Goal: Task Accomplishment & Management: Manage account settings

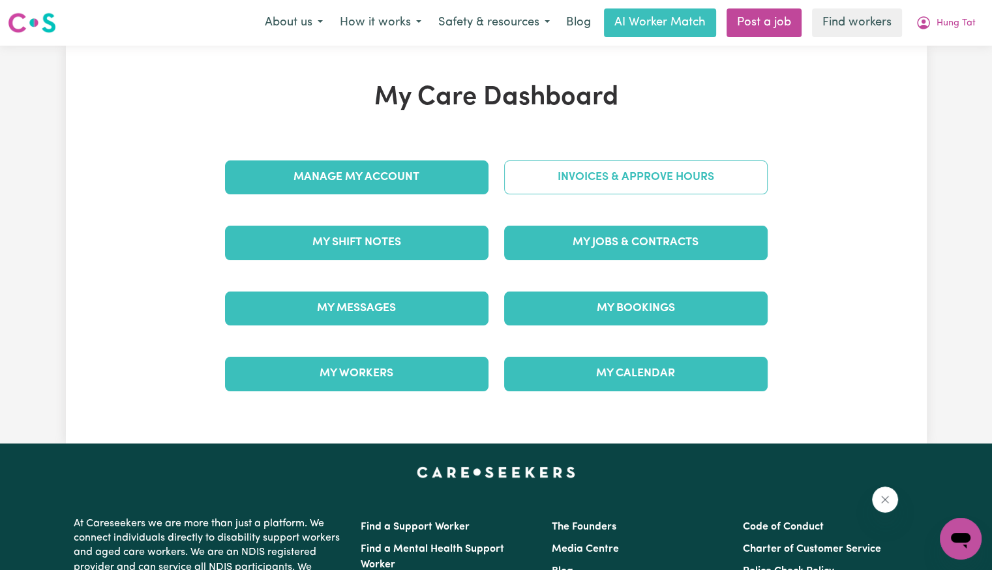
click at [540, 184] on link "Invoices & Approve Hours" at bounding box center [636, 177] width 264 height 34
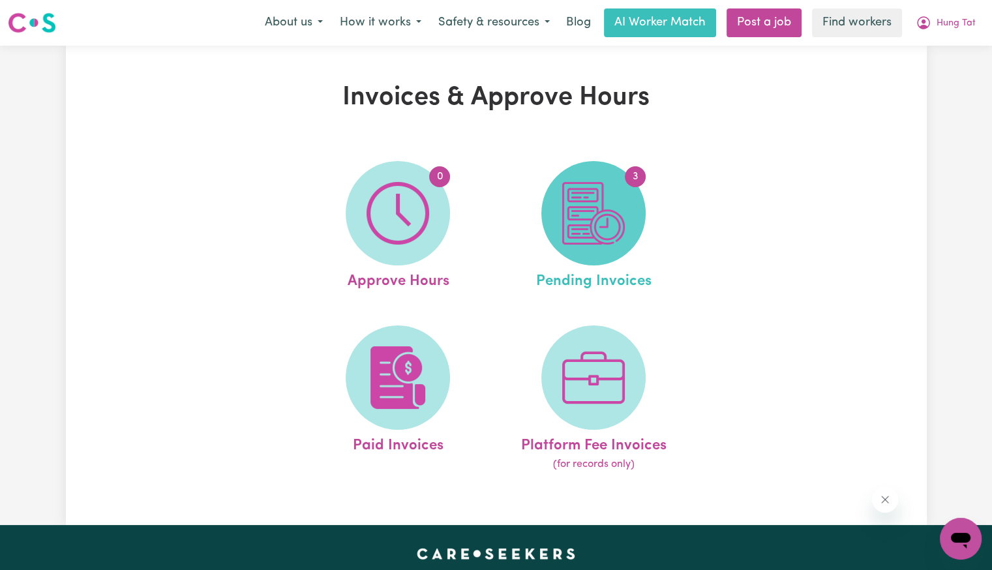
click at [571, 215] on img at bounding box center [593, 213] width 63 height 63
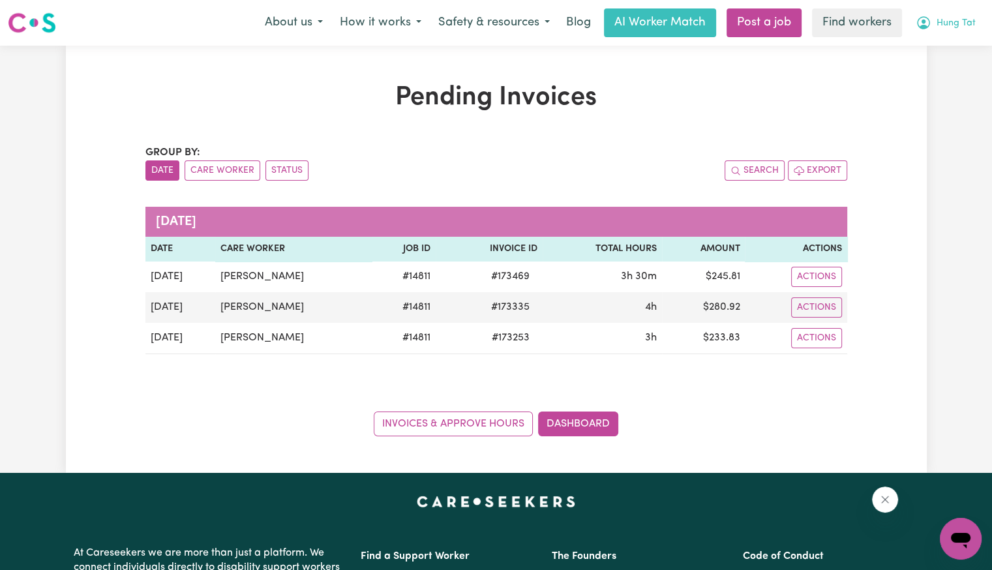
click at [943, 24] on span "Hung Tat" at bounding box center [956, 23] width 39 height 14
click at [927, 69] on link "Logout" at bounding box center [932, 75] width 103 height 25
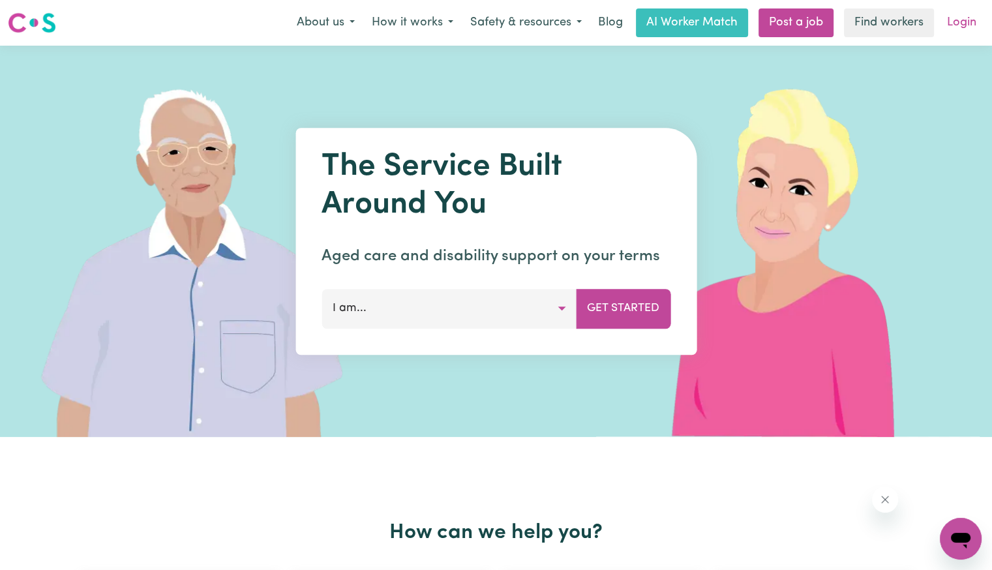
click at [965, 21] on link "Login" at bounding box center [961, 22] width 45 height 29
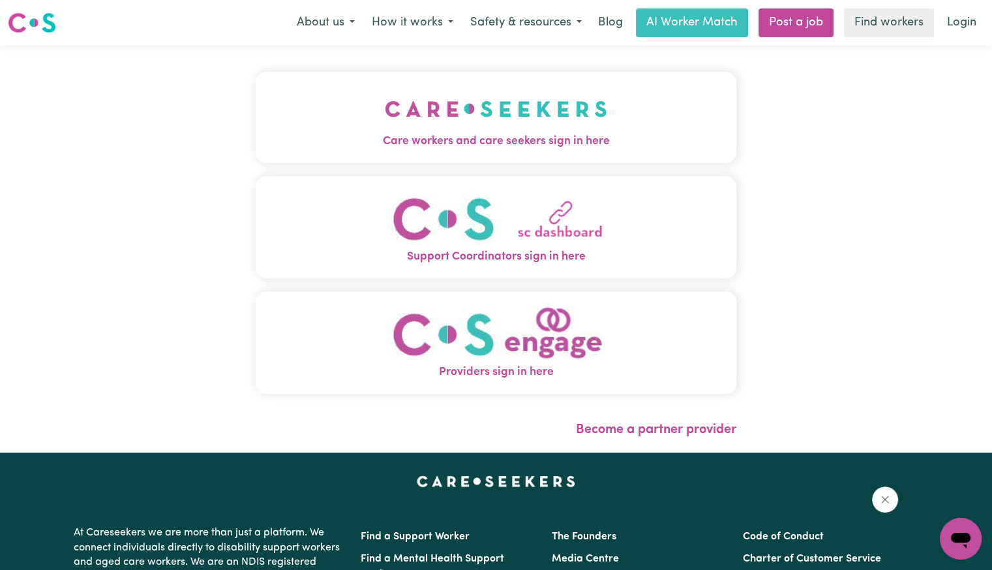
click at [308, 143] on span "Care workers and care seekers sign in here" at bounding box center [496, 141] width 481 height 17
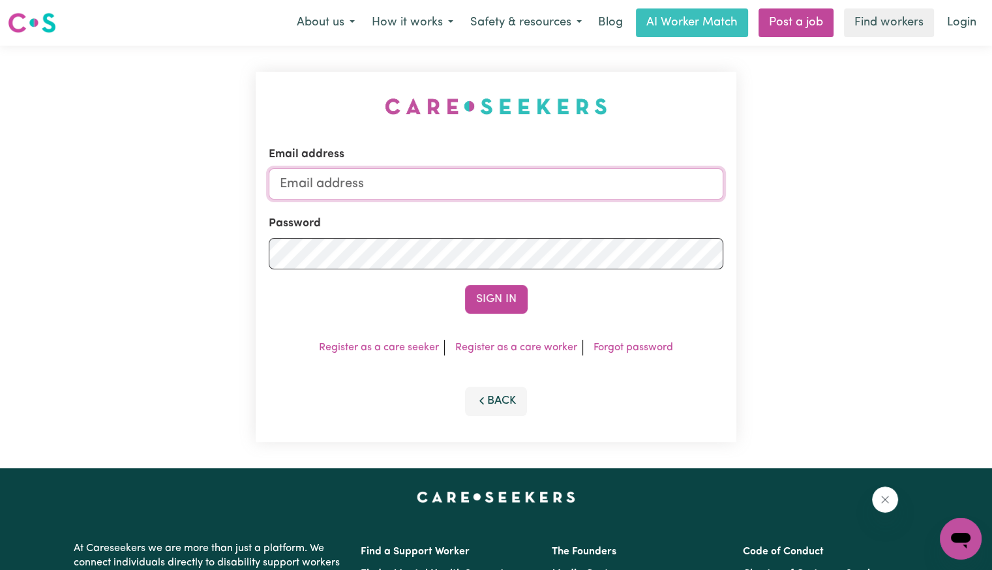
drag, startPoint x: 444, startPoint y: 196, endPoint x: 438, endPoint y: 191, distance: 7.4
click at [442, 194] on input "Email address" at bounding box center [496, 183] width 455 height 31
type input "[EMAIL_ADDRESS][PERSON_NAME][PERSON_NAME][DOMAIN_NAME]"
click at [465, 285] on button "Sign In" at bounding box center [496, 299] width 63 height 29
